Goal: Information Seeking & Learning: Learn about a topic

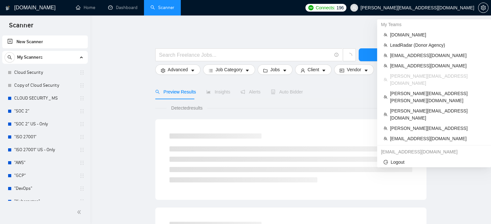
click at [456, 8] on span "[PERSON_NAME][EMAIL_ADDRESS][DOMAIN_NAME]" at bounding box center [417, 8] width 114 height 0
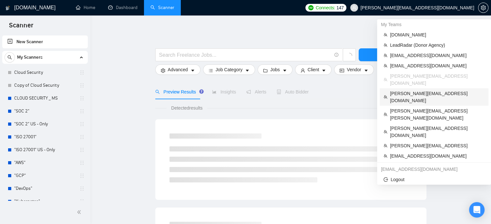
click at [419, 90] on span "[PERSON_NAME][EMAIL_ADDRESS][DOMAIN_NAME]" at bounding box center [437, 97] width 95 height 14
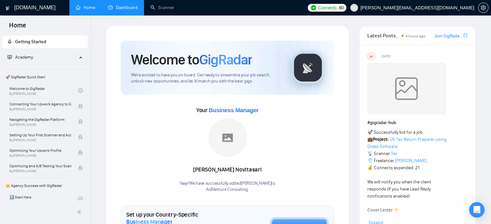
click at [122, 8] on link "Dashboard" at bounding box center [122, 7] width 29 height 5
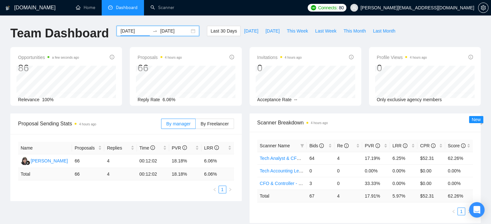
click at [128, 31] on input "[DATE]" at bounding box center [134, 30] width 29 height 7
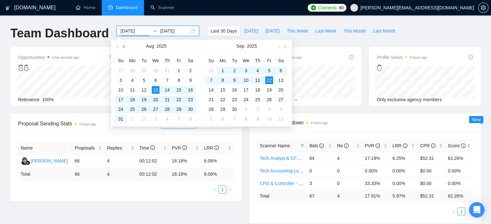
click at [125, 47] on button "button" at bounding box center [124, 46] width 7 height 13
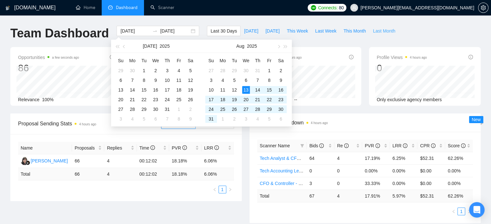
click at [385, 27] on span "Last Month" at bounding box center [384, 30] width 22 height 7
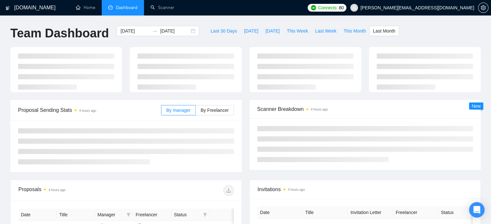
type input "[DATE]"
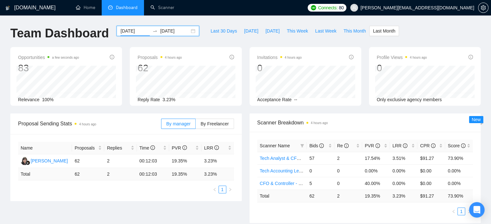
click at [133, 31] on input "[DATE]" at bounding box center [134, 30] width 29 height 7
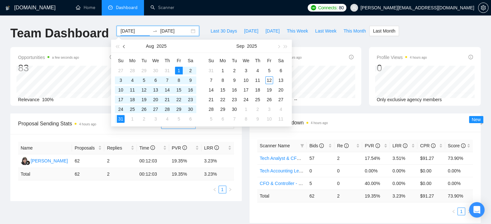
click at [124, 47] on span "button" at bounding box center [124, 46] width 3 height 3
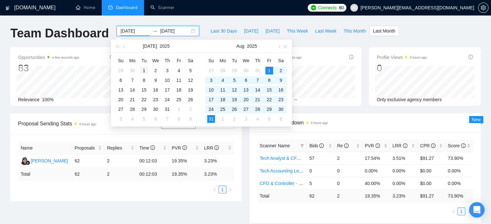
type input "[DATE]"
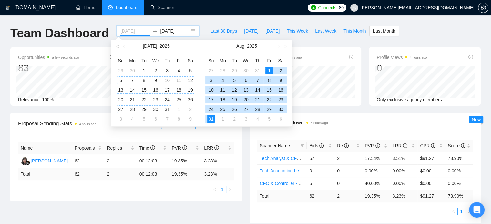
click at [146, 69] on div "1" at bounding box center [144, 71] width 8 height 8
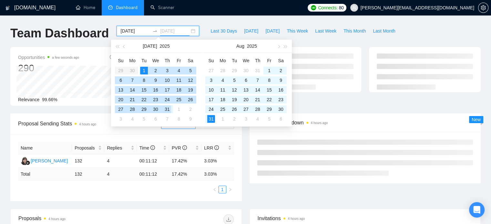
type input "[DATE]"
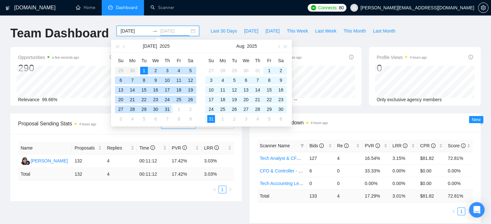
click at [164, 110] on div "31" at bounding box center [167, 109] width 8 height 8
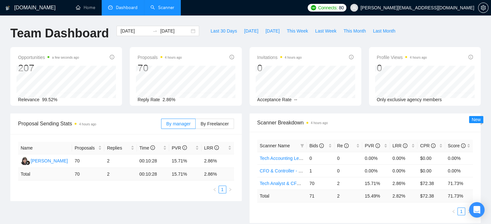
click at [156, 15] on li "Scanner" at bounding box center [162, 7] width 37 height 15
click at [278, 172] on link "CFO & Controller - Ecommerce" at bounding box center [291, 170] width 63 height 5
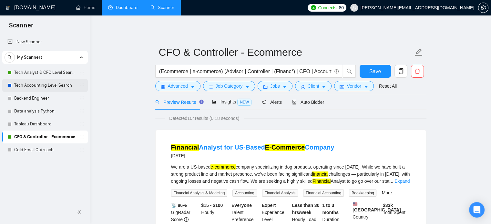
click at [59, 90] on link "Tech Accounting Level Search" at bounding box center [44, 85] width 61 height 13
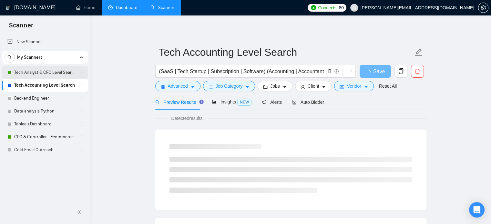
click at [50, 70] on link "Tech Analyst & CFO Level Search" at bounding box center [44, 72] width 61 height 13
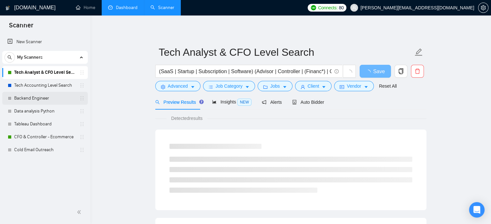
click at [53, 99] on link "Backend Engineer" at bounding box center [44, 98] width 61 height 13
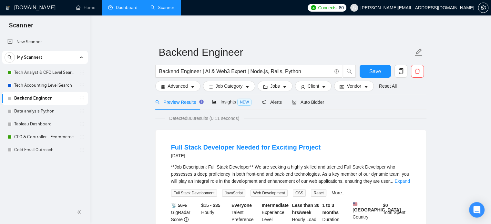
click at [111, 8] on link "Dashboard" at bounding box center [122, 7] width 29 height 5
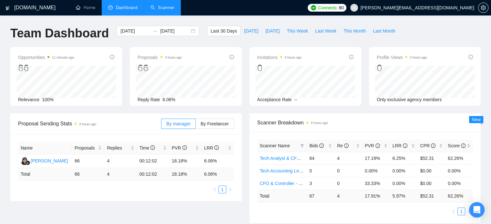
click at [173, 10] on link "Scanner" at bounding box center [162, 7] width 24 height 5
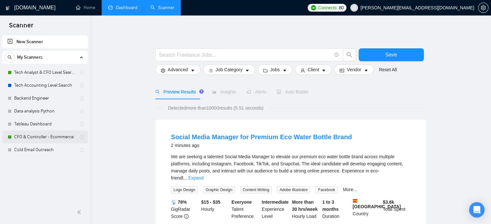
click at [60, 136] on link "CFO & Controller - Ecommerce" at bounding box center [44, 137] width 61 height 13
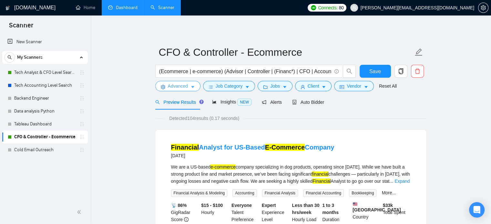
click at [195, 82] on button "Advanced" at bounding box center [177, 86] width 45 height 10
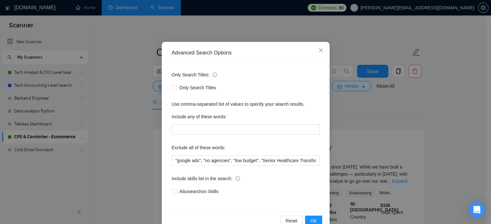
scroll to position [29, 0]
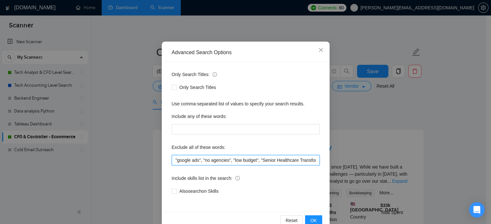
click at [257, 162] on input ""google ads", "no agencies", "low budget", "Senior Healthcare Transformation Co…" at bounding box center [246, 160] width 148 height 10
click at [319, 49] on icon "close" at bounding box center [320, 50] width 4 height 4
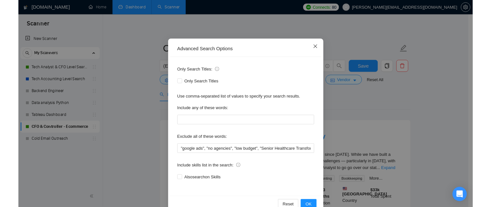
scroll to position [12, 0]
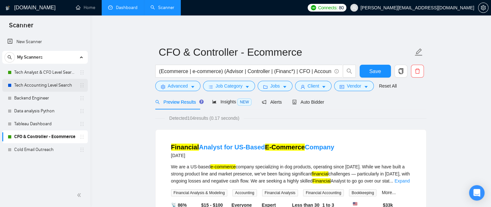
click at [63, 84] on link "Tech Accounting Level Search" at bounding box center [44, 85] width 61 height 13
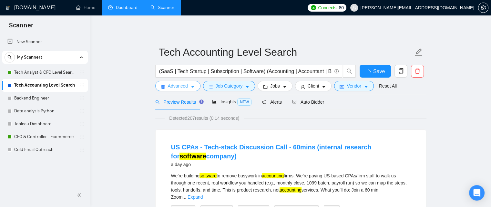
click at [186, 85] on span "Advanced" at bounding box center [178, 86] width 20 height 7
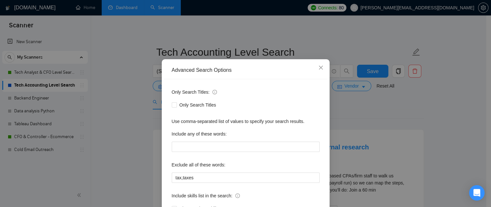
scroll to position [61, 0]
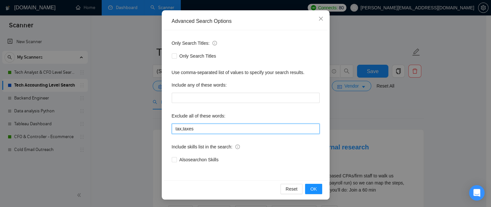
click at [235, 127] on input "tax,taxes" at bounding box center [246, 129] width 148 height 10
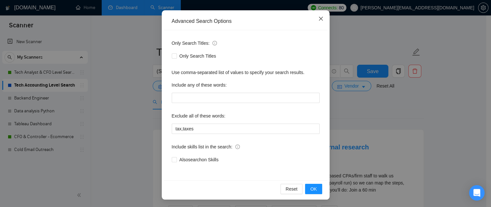
click at [320, 17] on icon "close" at bounding box center [320, 18] width 5 height 5
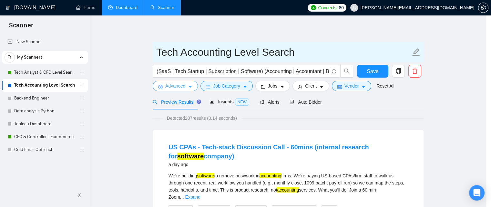
scroll to position [0, 0]
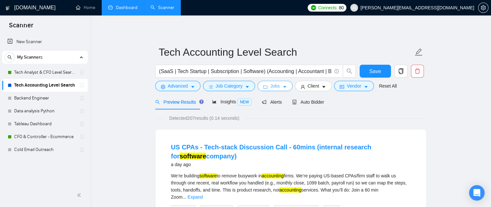
click at [282, 89] on icon "caret-down" at bounding box center [284, 87] width 5 height 5
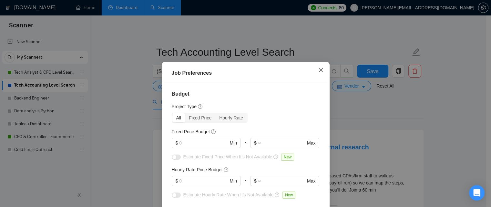
click at [320, 66] on span "Close" at bounding box center [320, 70] width 17 height 17
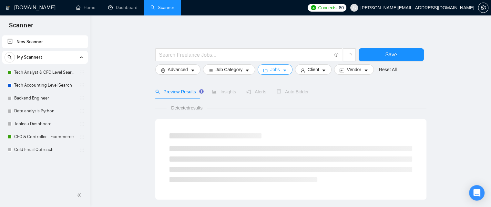
click at [268, 69] on button "Jobs" at bounding box center [274, 70] width 35 height 10
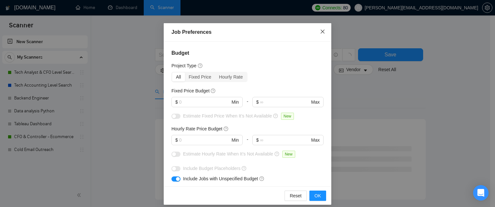
click at [323, 30] on icon "close" at bounding box center [322, 31] width 5 height 5
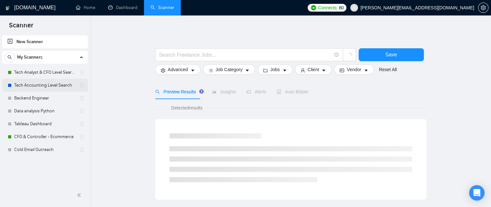
click at [62, 85] on link "Tech Accounting Level Search" at bounding box center [44, 85] width 61 height 13
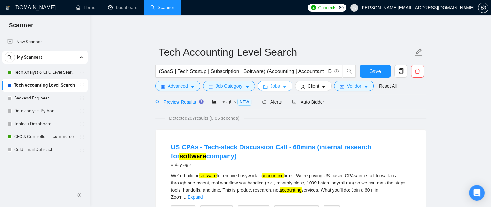
click at [274, 88] on span "Jobs" at bounding box center [275, 86] width 10 height 7
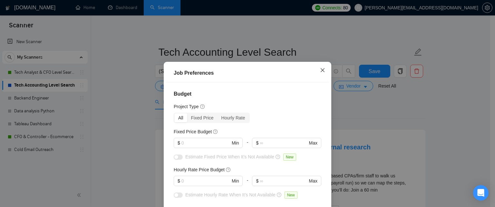
click at [319, 66] on span "Close" at bounding box center [322, 70] width 17 height 17
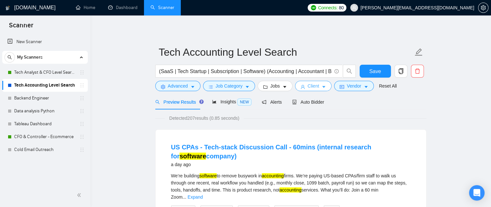
click at [317, 89] on button "Client" at bounding box center [313, 86] width 37 height 10
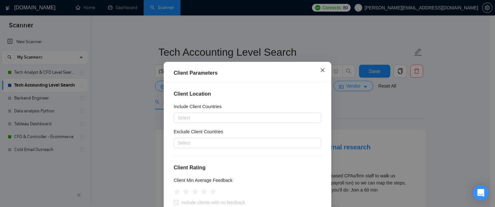
click at [319, 73] on span "Close" at bounding box center [322, 70] width 17 height 17
